Goal: Browse casually: Explore the website without a specific task or goal

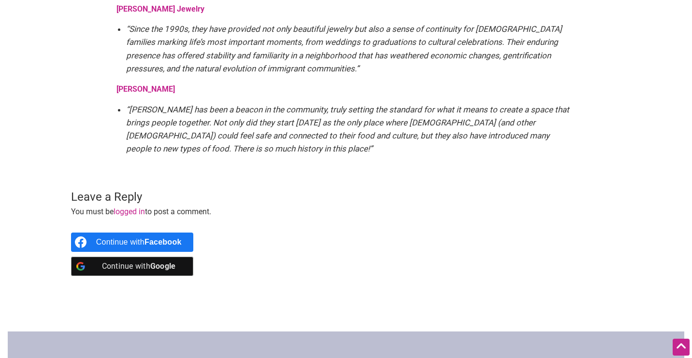
scroll to position [1899, 0]
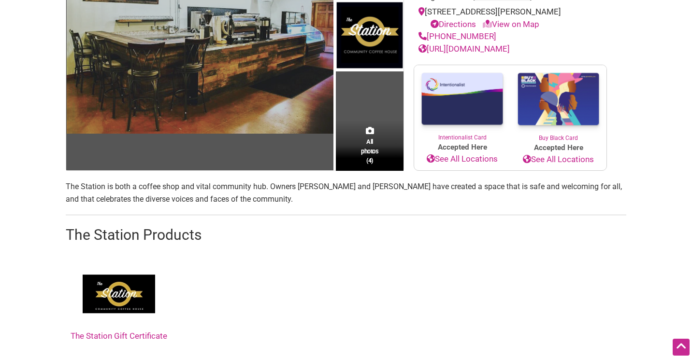
scroll to position [170, 0]
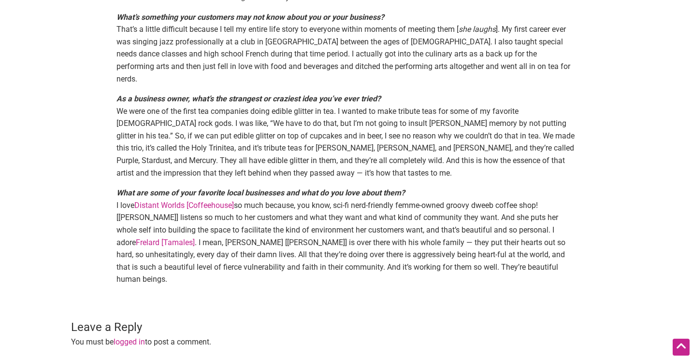
scroll to position [724, 0]
